Goal: Task Accomplishment & Management: Manage account settings

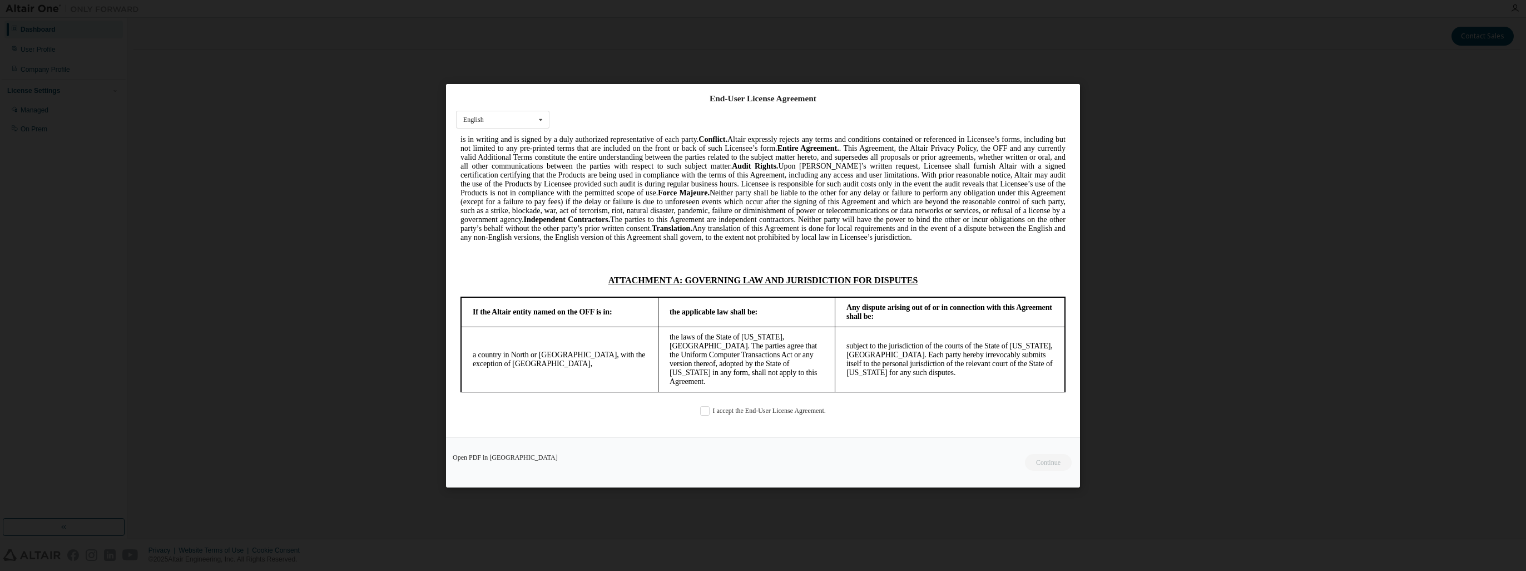
scroll to position [2909, 0]
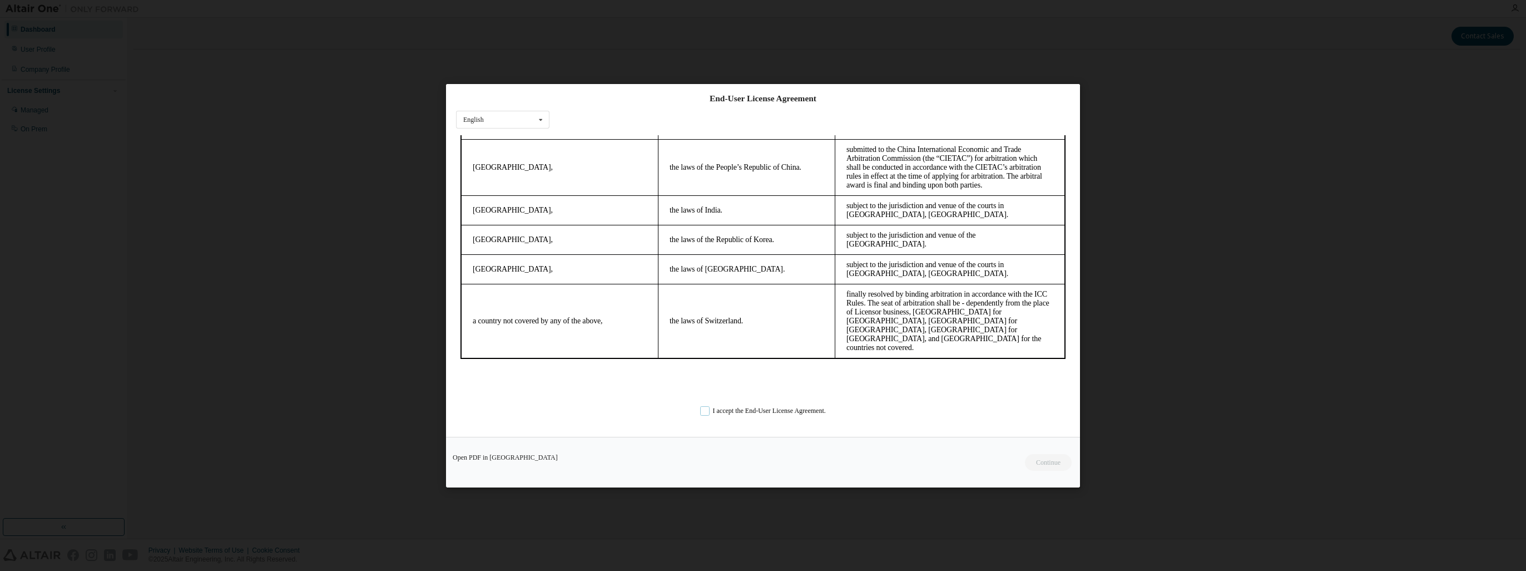
click at [708, 411] on label "I accept the End-User License Agreement." at bounding box center [763, 410] width 126 height 9
click at [1056, 461] on button "Continue" at bounding box center [1048, 461] width 48 height 17
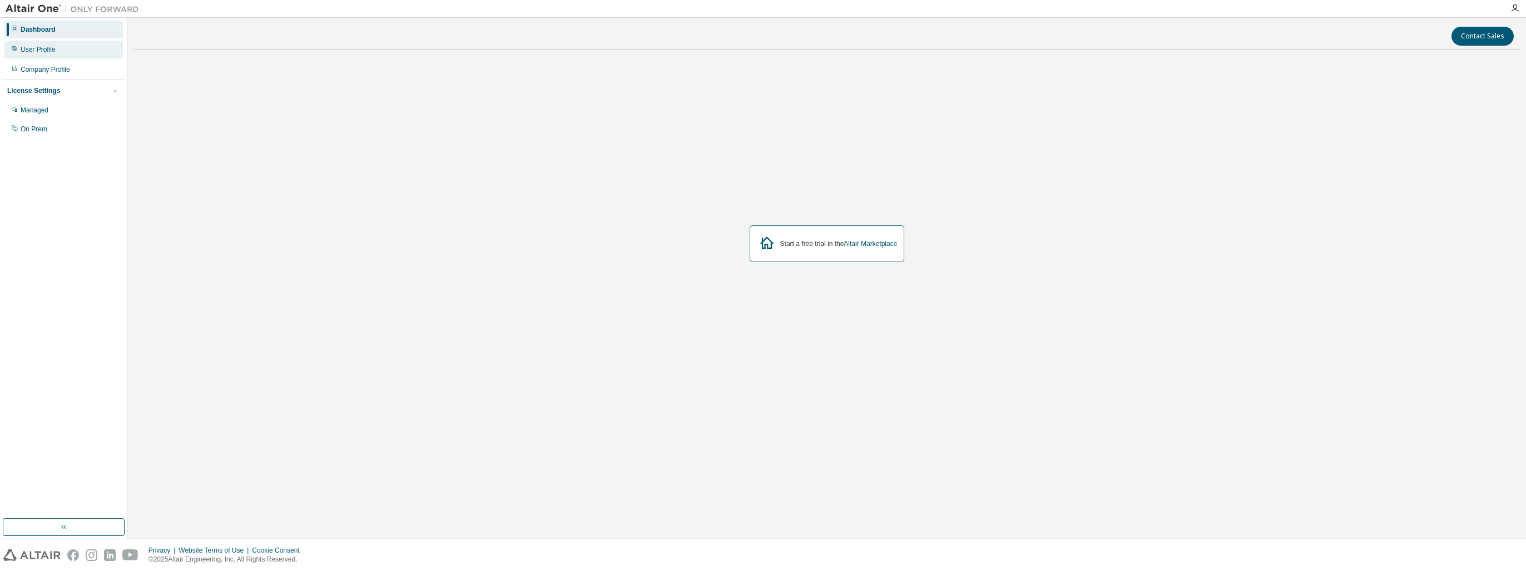
click at [58, 52] on div "User Profile" at bounding box center [63, 50] width 118 height 18
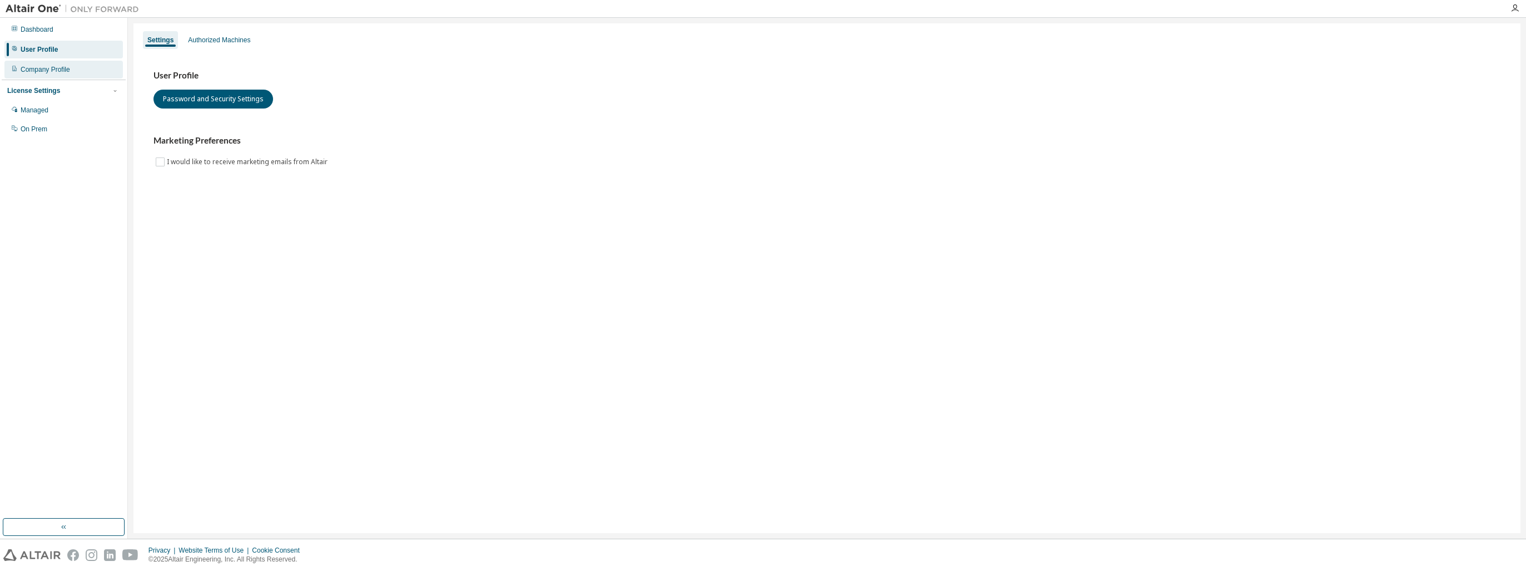
click at [68, 76] on div "Company Profile" at bounding box center [63, 70] width 118 height 18
